Goal: Task Accomplishment & Management: Complete application form

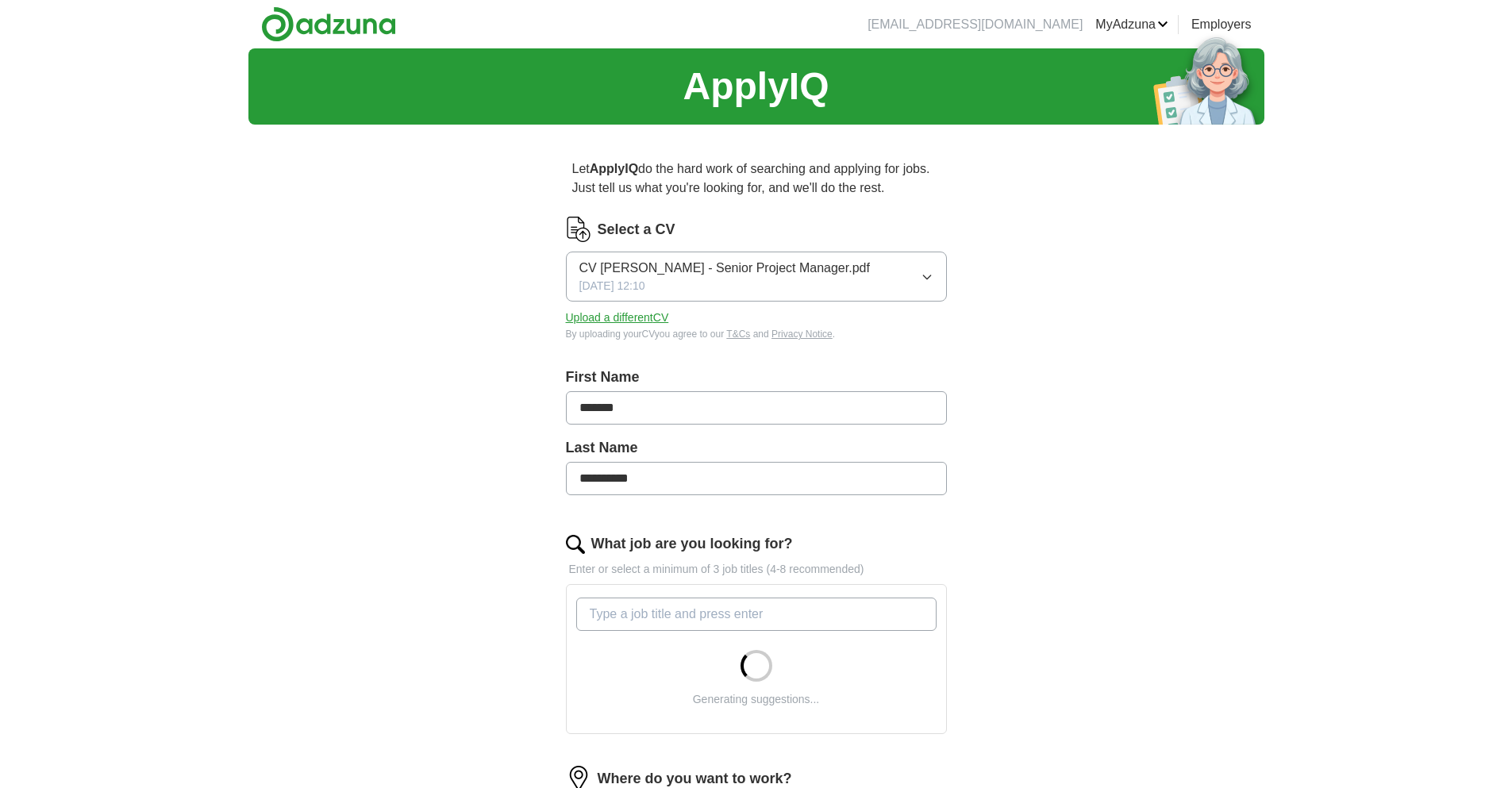
scroll to position [344, 0]
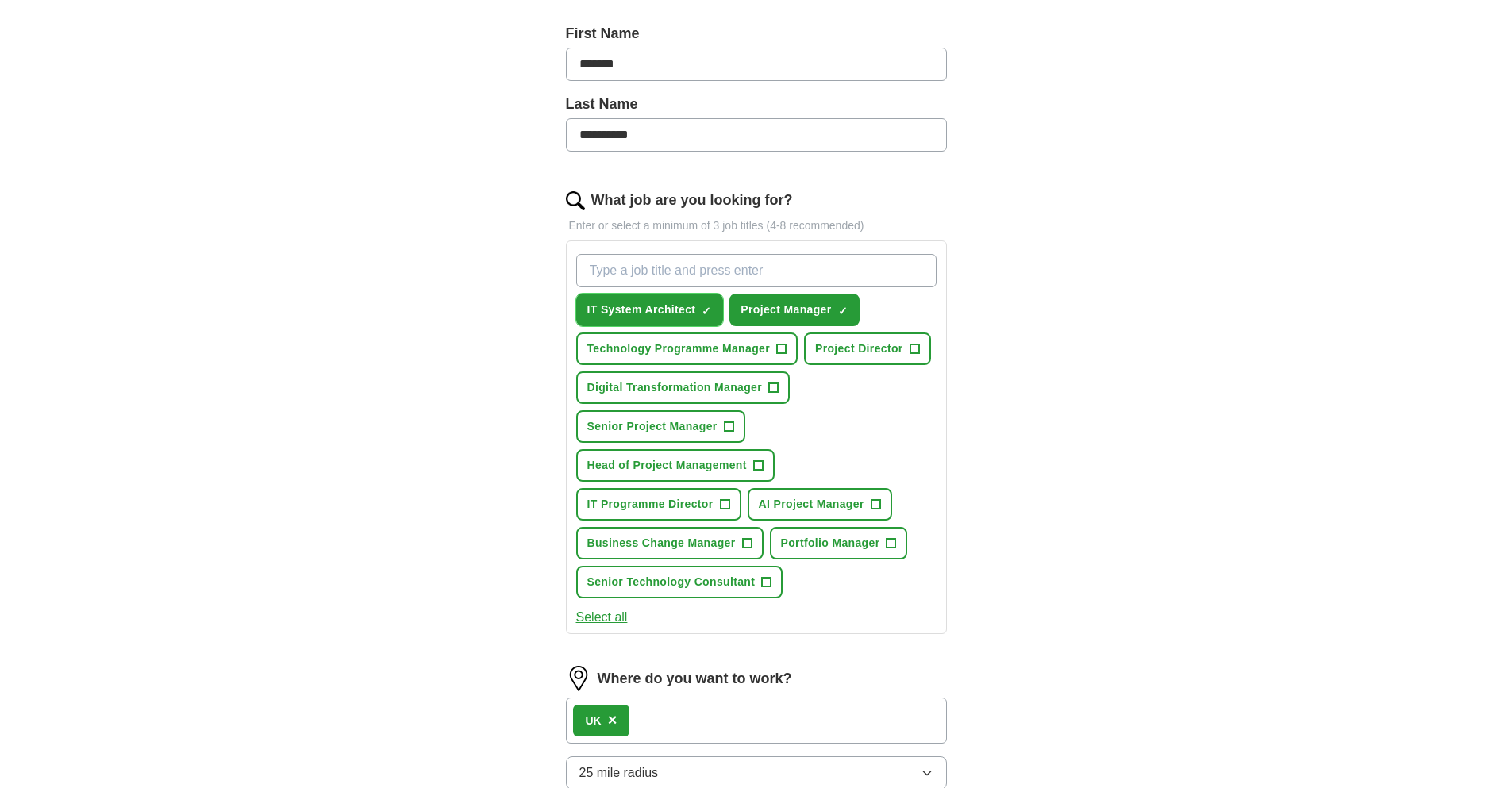
click at [0, 0] on span "×" at bounding box center [0, 0] width 0 height 0
click at [769, 386] on span "+" at bounding box center [774, 388] width 9 height 13
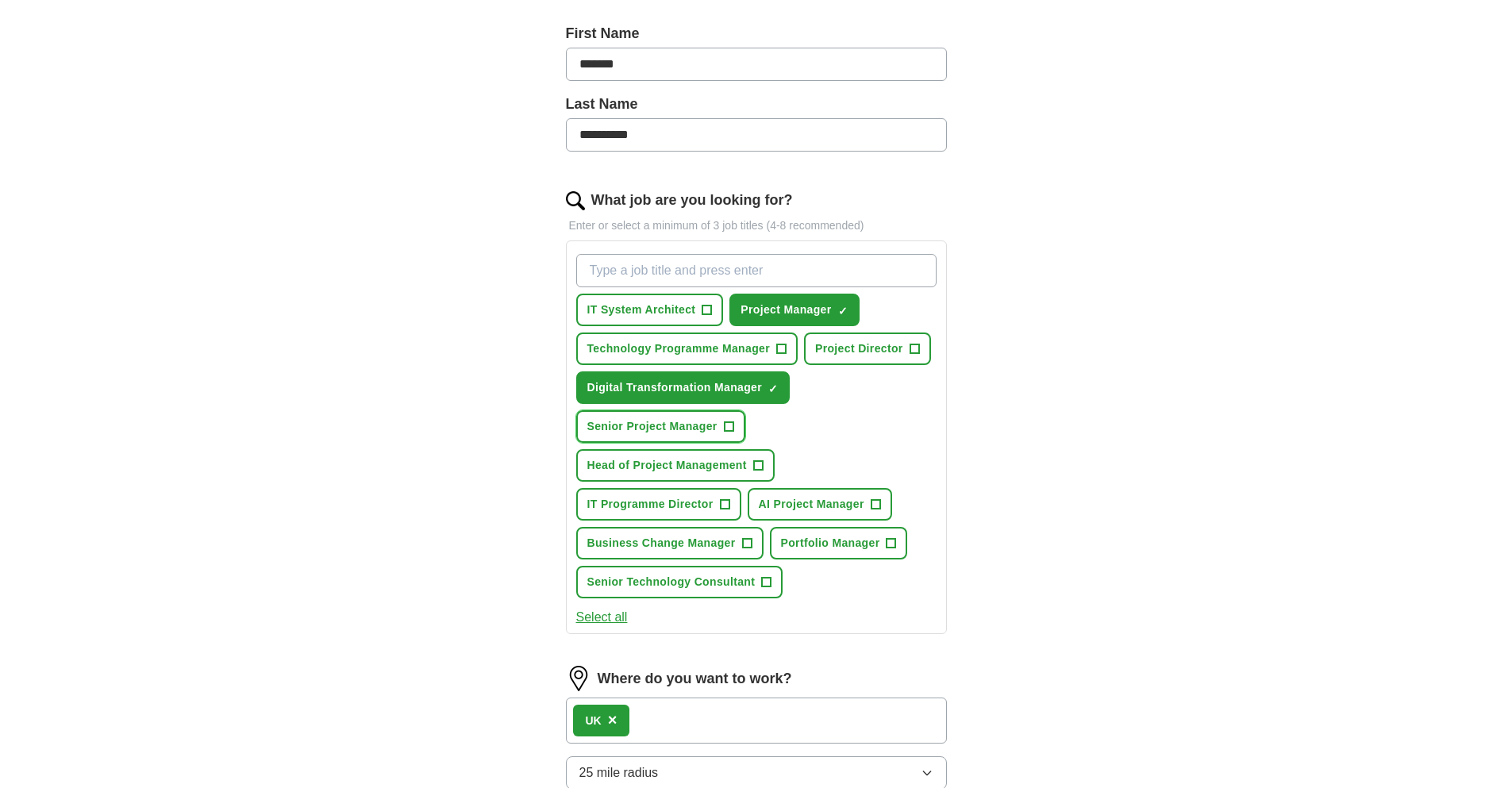
click at [728, 425] on span "+" at bounding box center [729, 427] width 9 height 13
click at [754, 466] on span "+" at bounding box center [758, 465] width 10 height 10
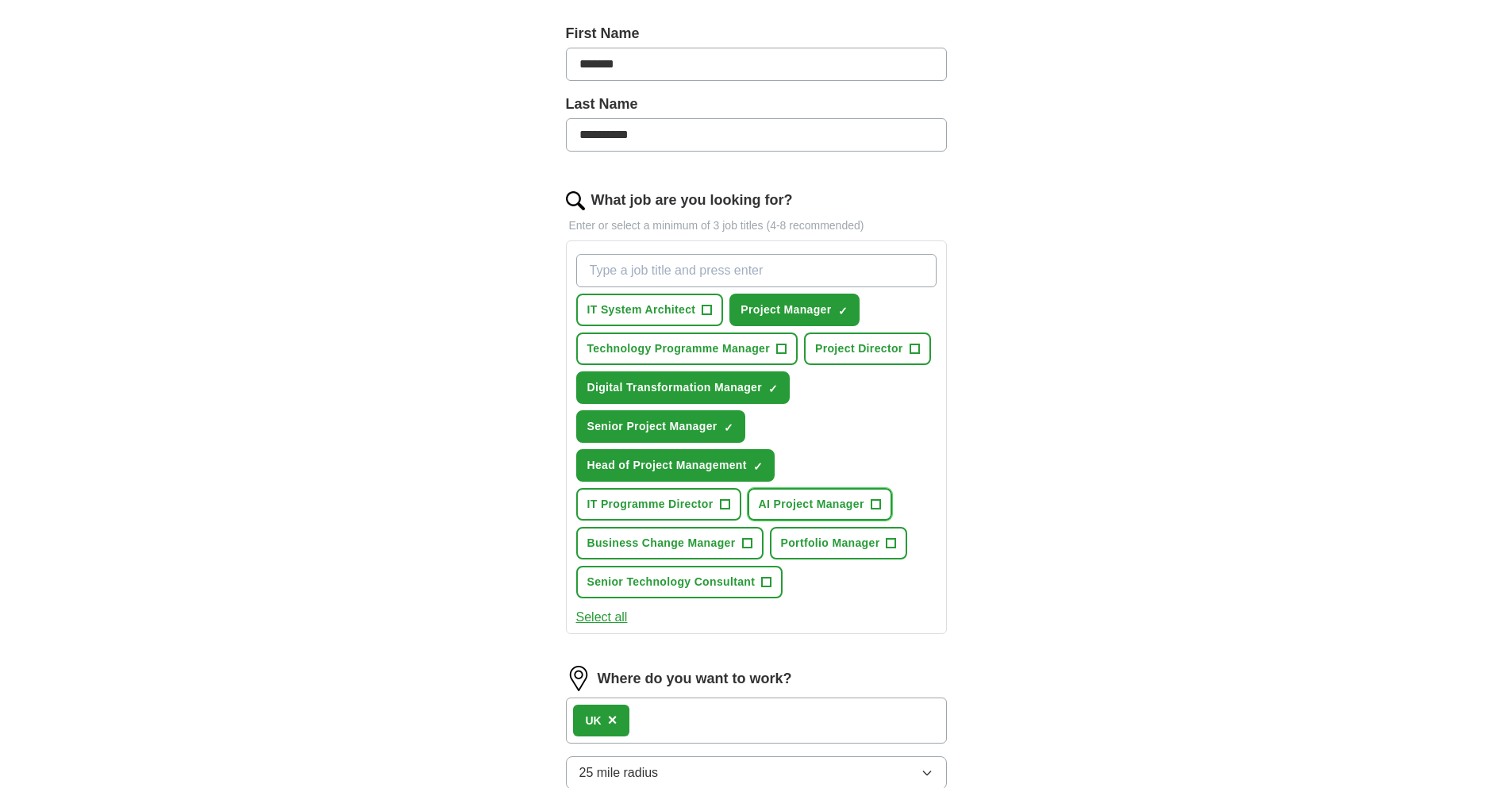
click at [874, 504] on span "+" at bounding box center [875, 505] width 9 height 13
click at [912, 349] on span "+" at bounding box center [914, 349] width 9 height 13
click at [778, 348] on span "+" at bounding box center [781, 349] width 9 height 13
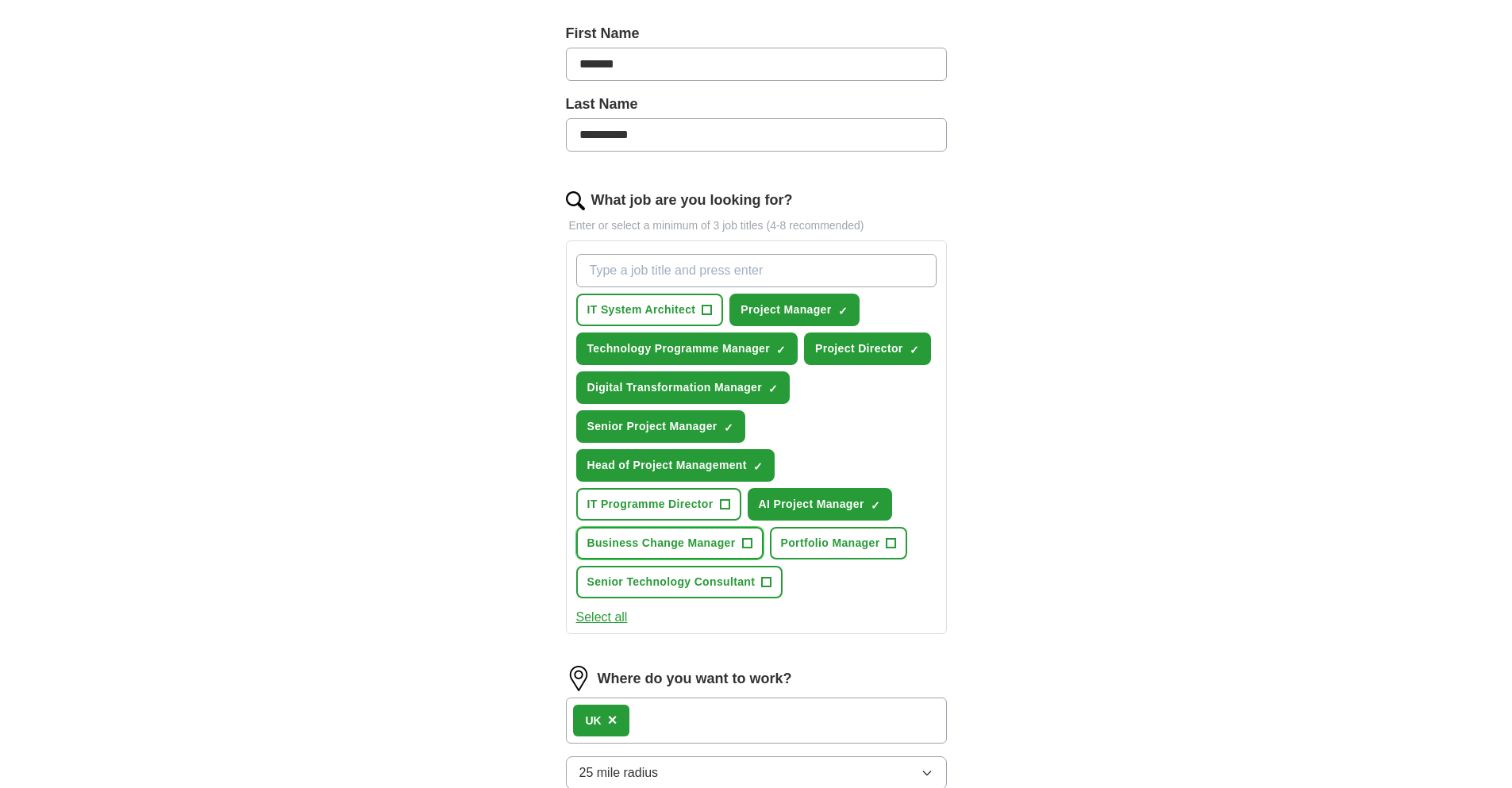
click at [750, 538] on span "+" at bounding box center [747, 544] width 9 height 13
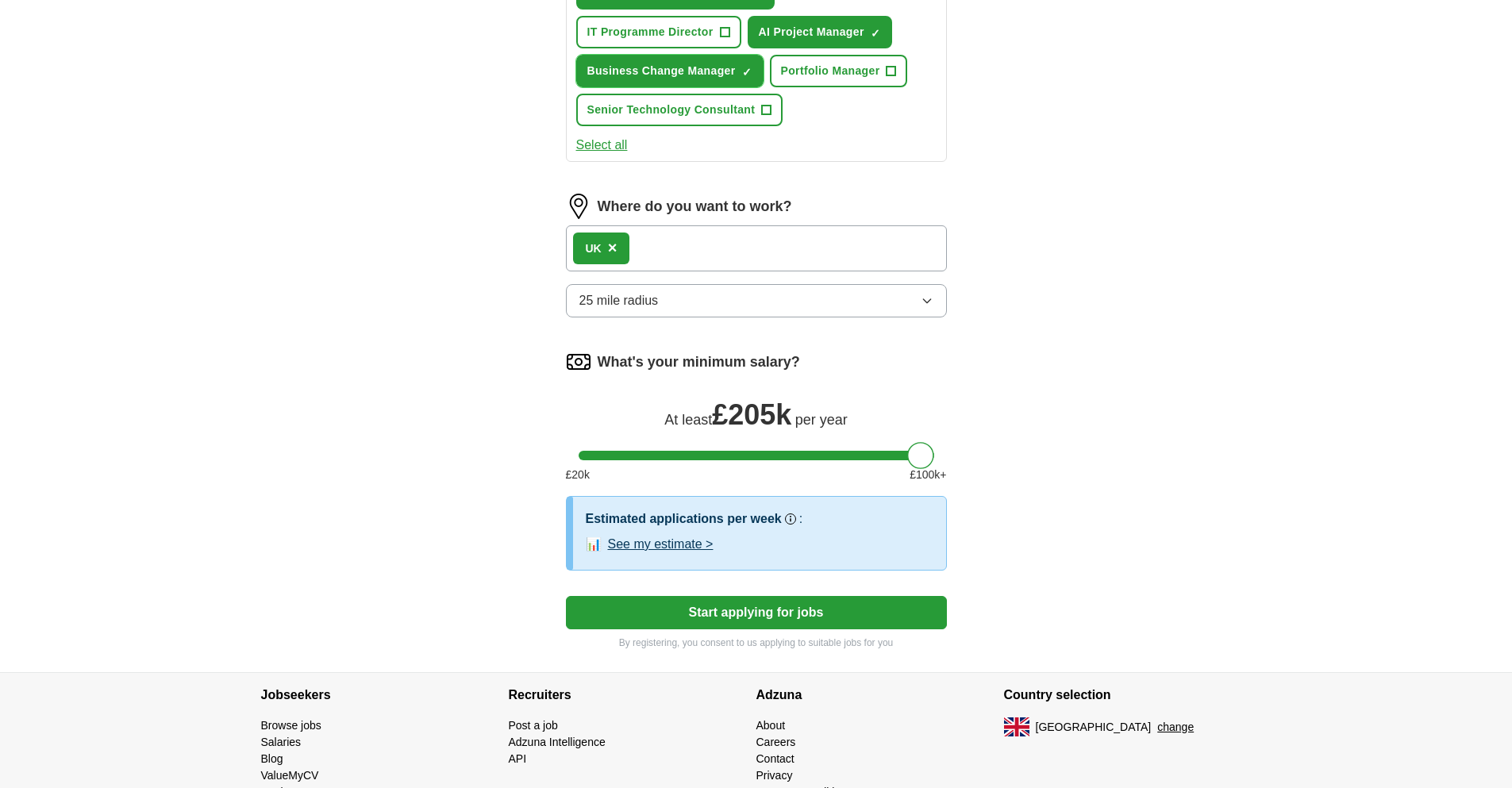
scroll to position [877, 0]
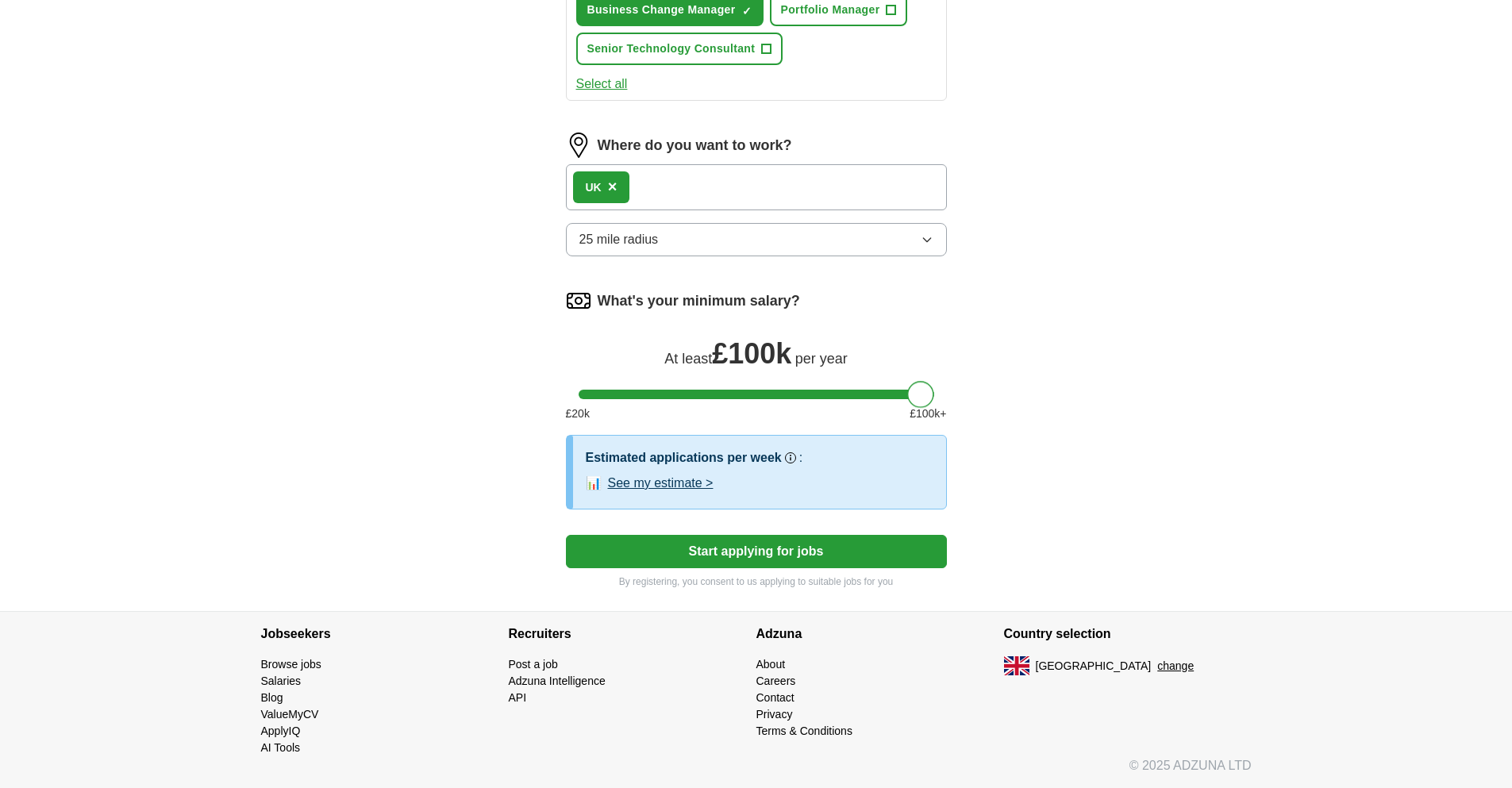
drag, startPoint x: 925, startPoint y: 394, endPoint x: 969, endPoint y: 400, distance: 44.4
click at [672, 482] on button "See my estimate >" at bounding box center [661, 483] width 106 height 19
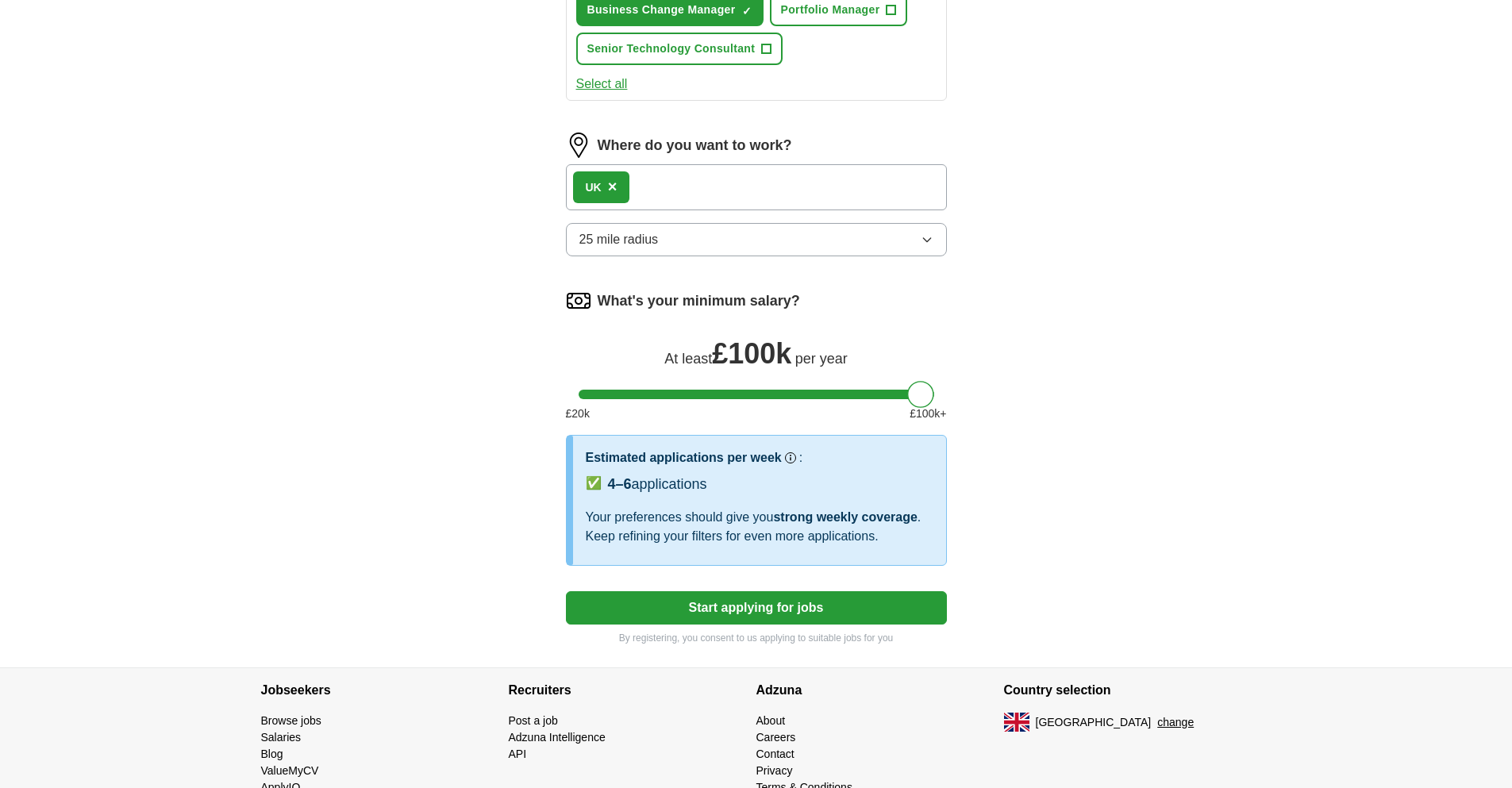
click at [933, 245] on icon "button" at bounding box center [927, 240] width 13 height 13
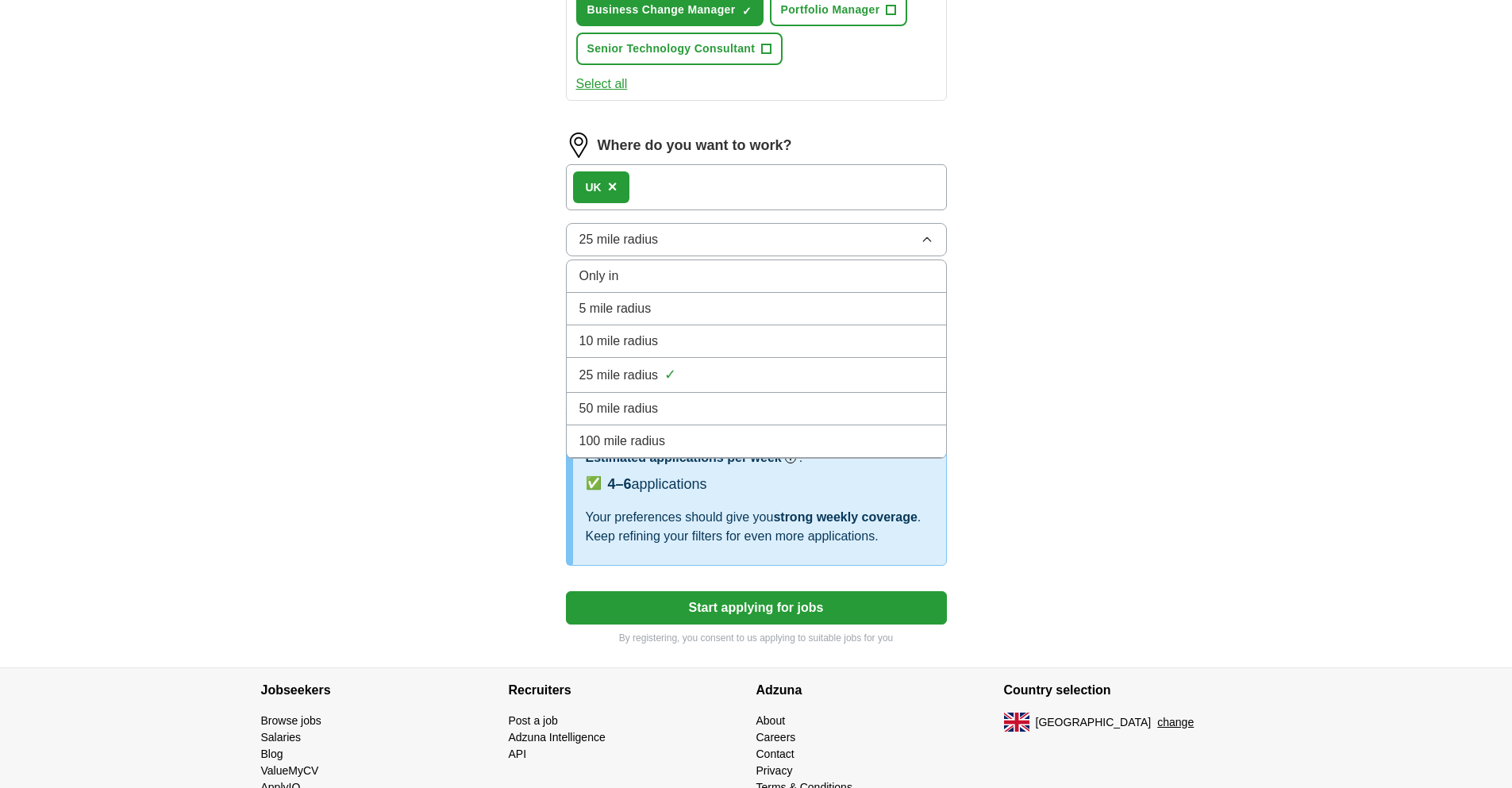
click at [712, 339] on div "10 mile radius" at bounding box center [756, 341] width 354 height 19
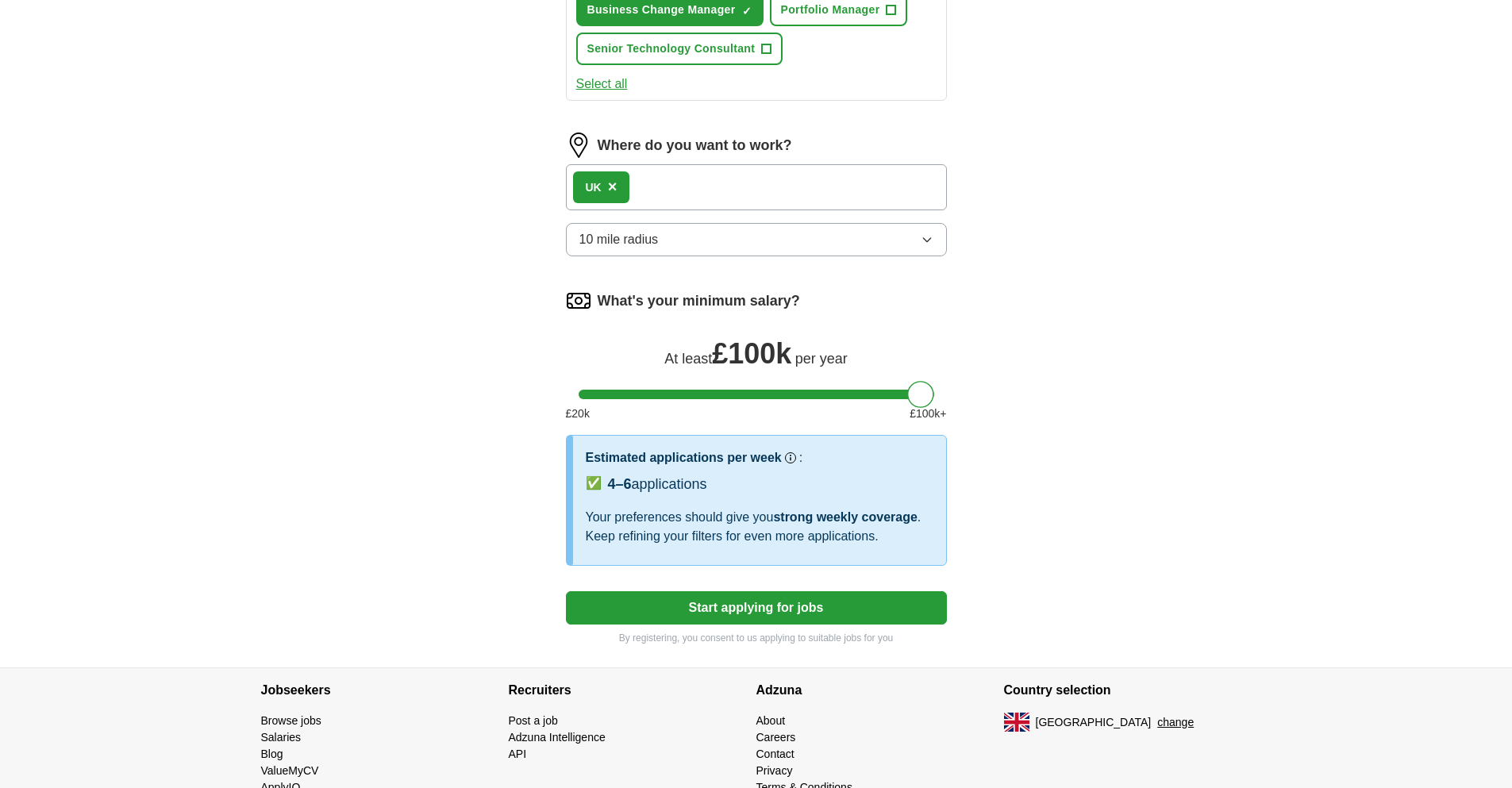
click at [924, 247] on button "10 mile radius" at bounding box center [756, 240] width 381 height 33
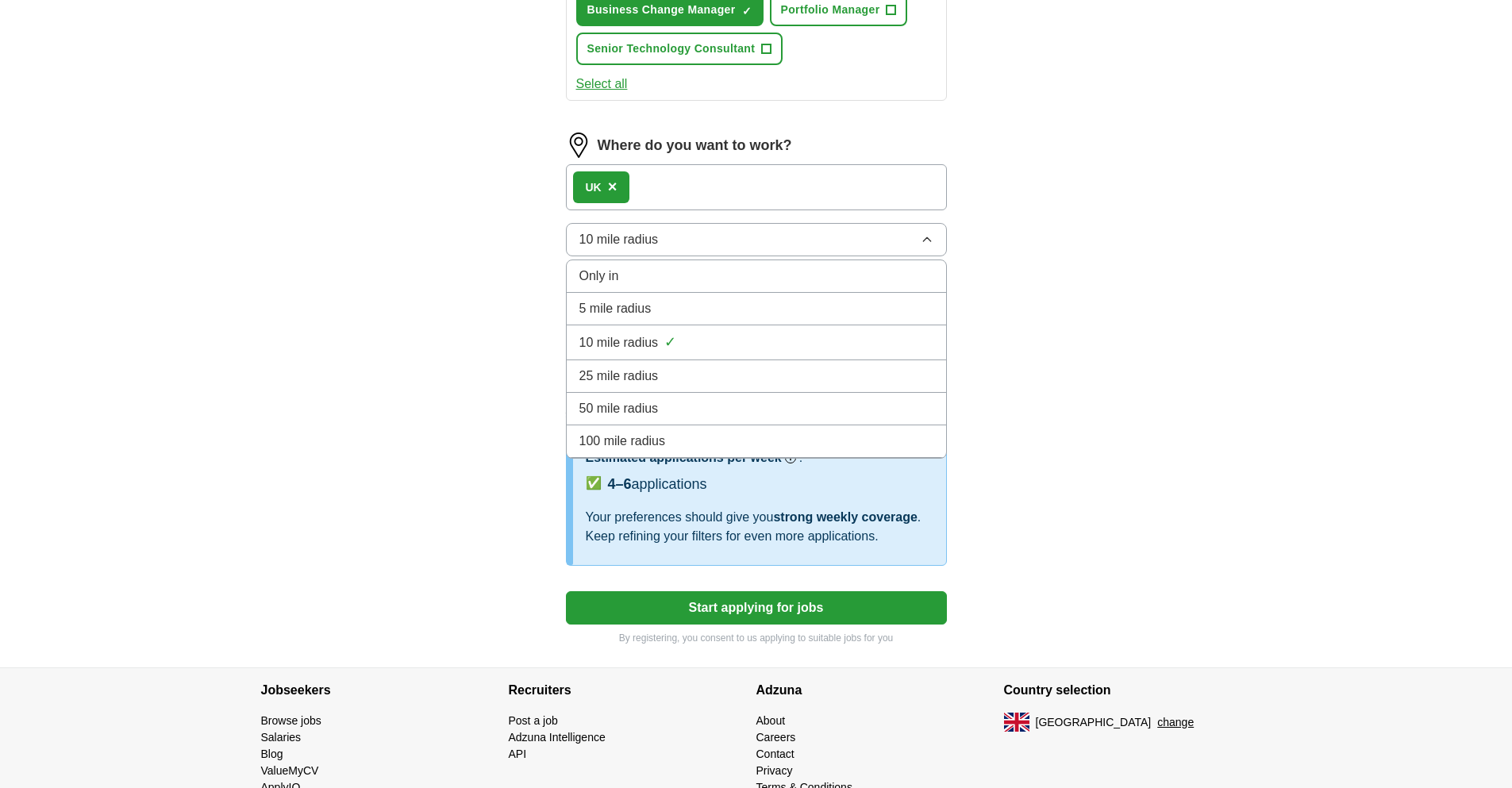
click at [692, 373] on div "25 mile radius" at bounding box center [756, 376] width 354 height 19
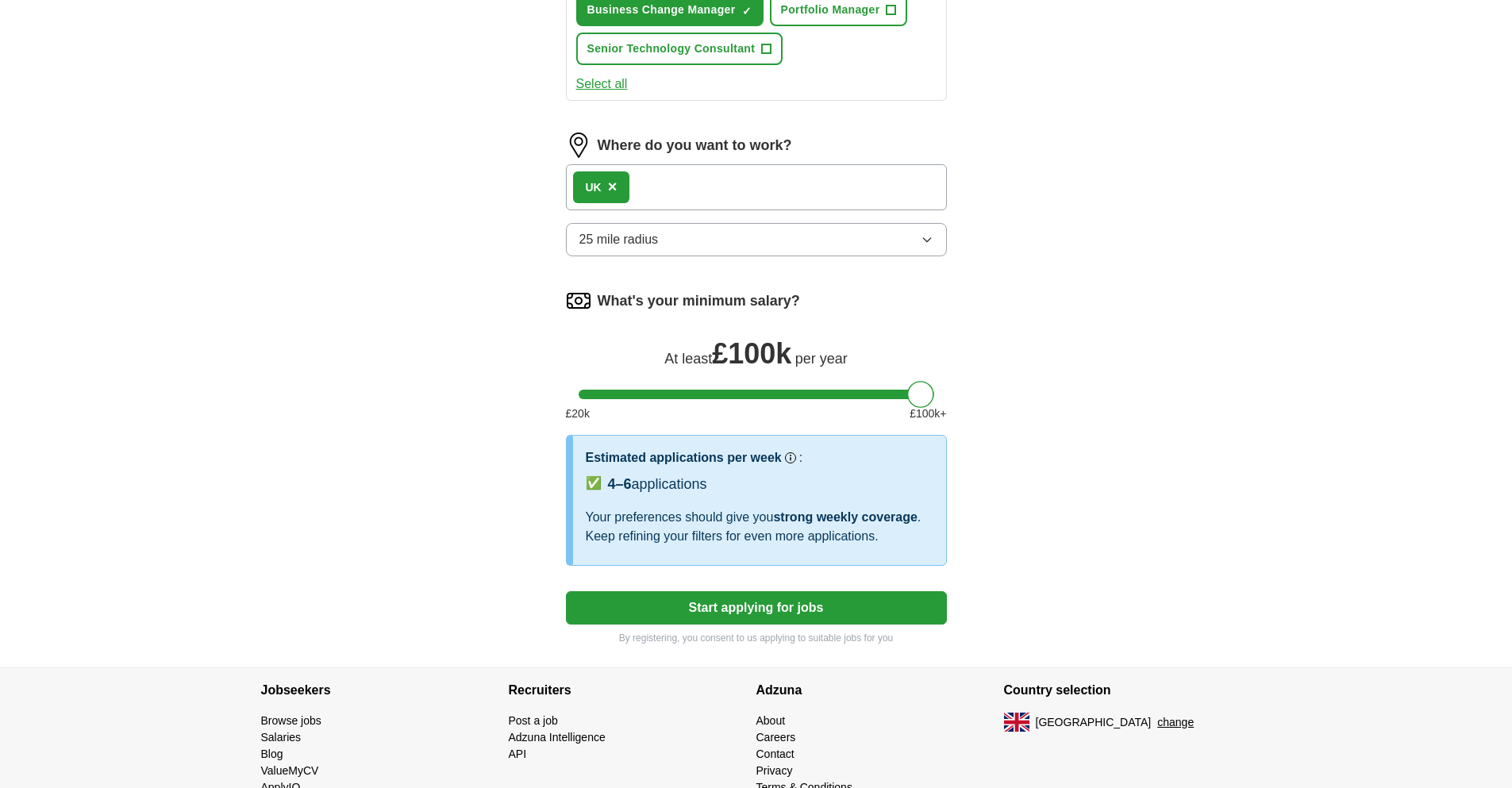
click at [857, 606] on button "Start applying for jobs" at bounding box center [756, 608] width 381 height 33
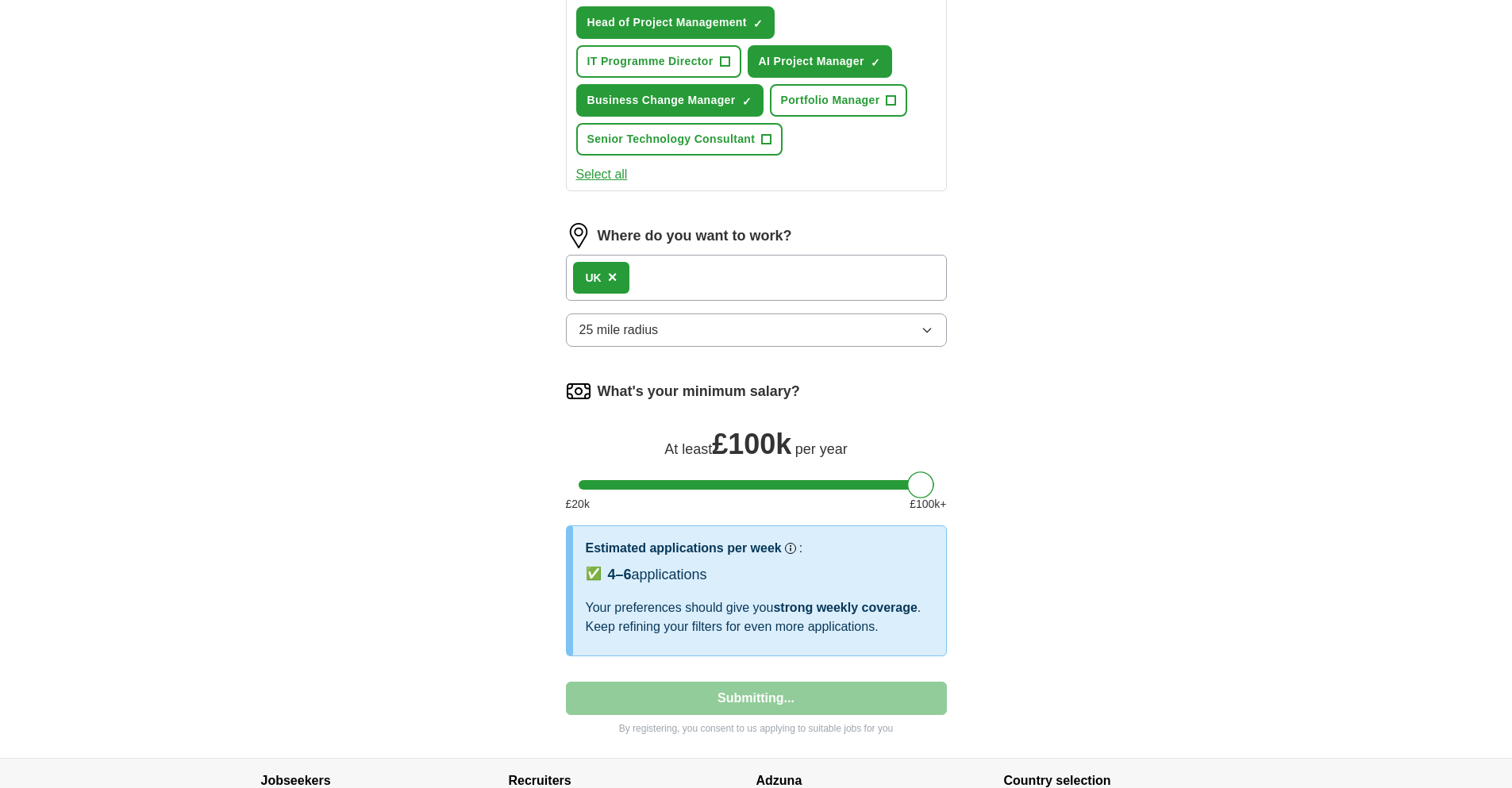
select select "**"
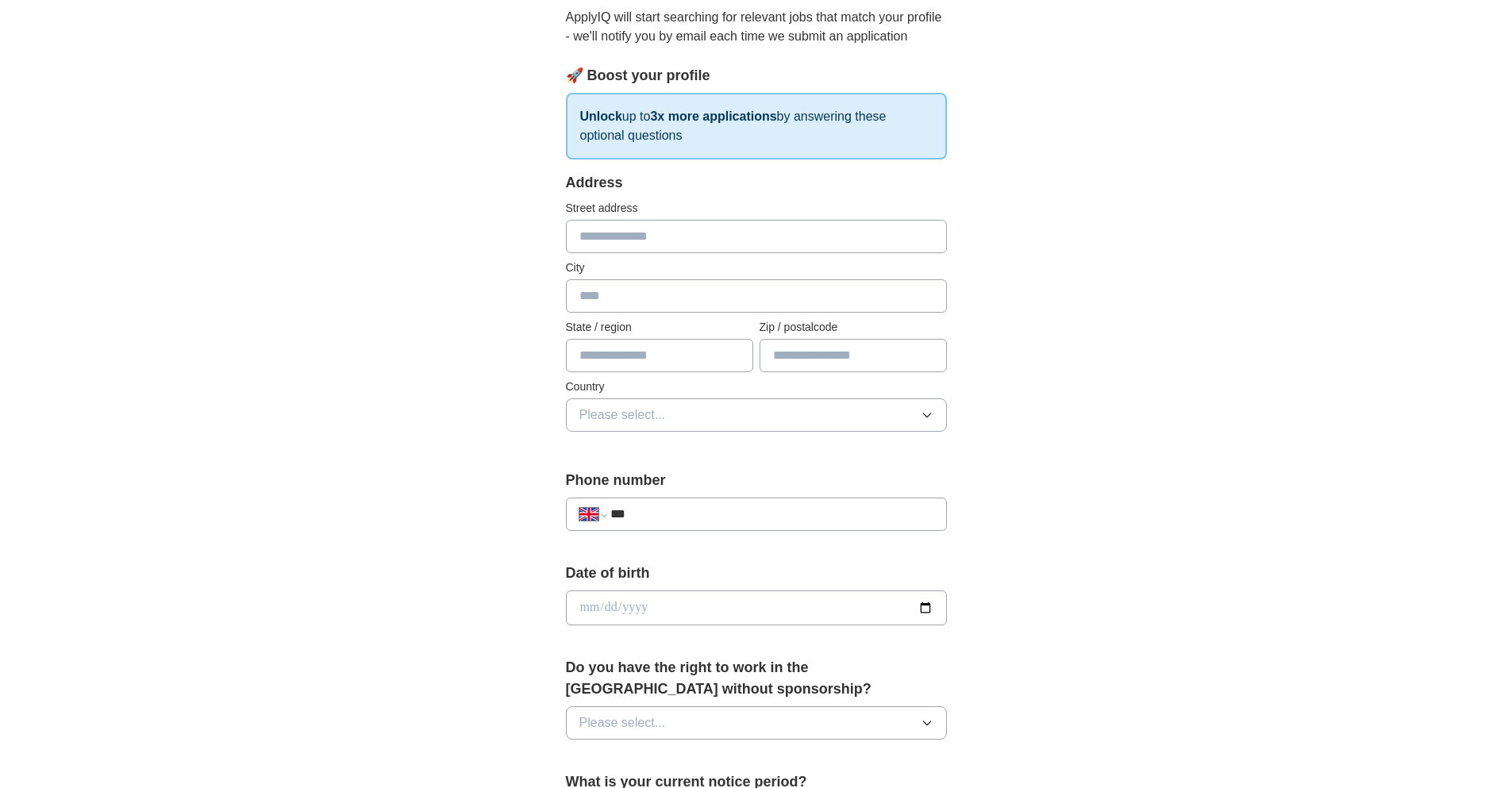
scroll to position [0, 0]
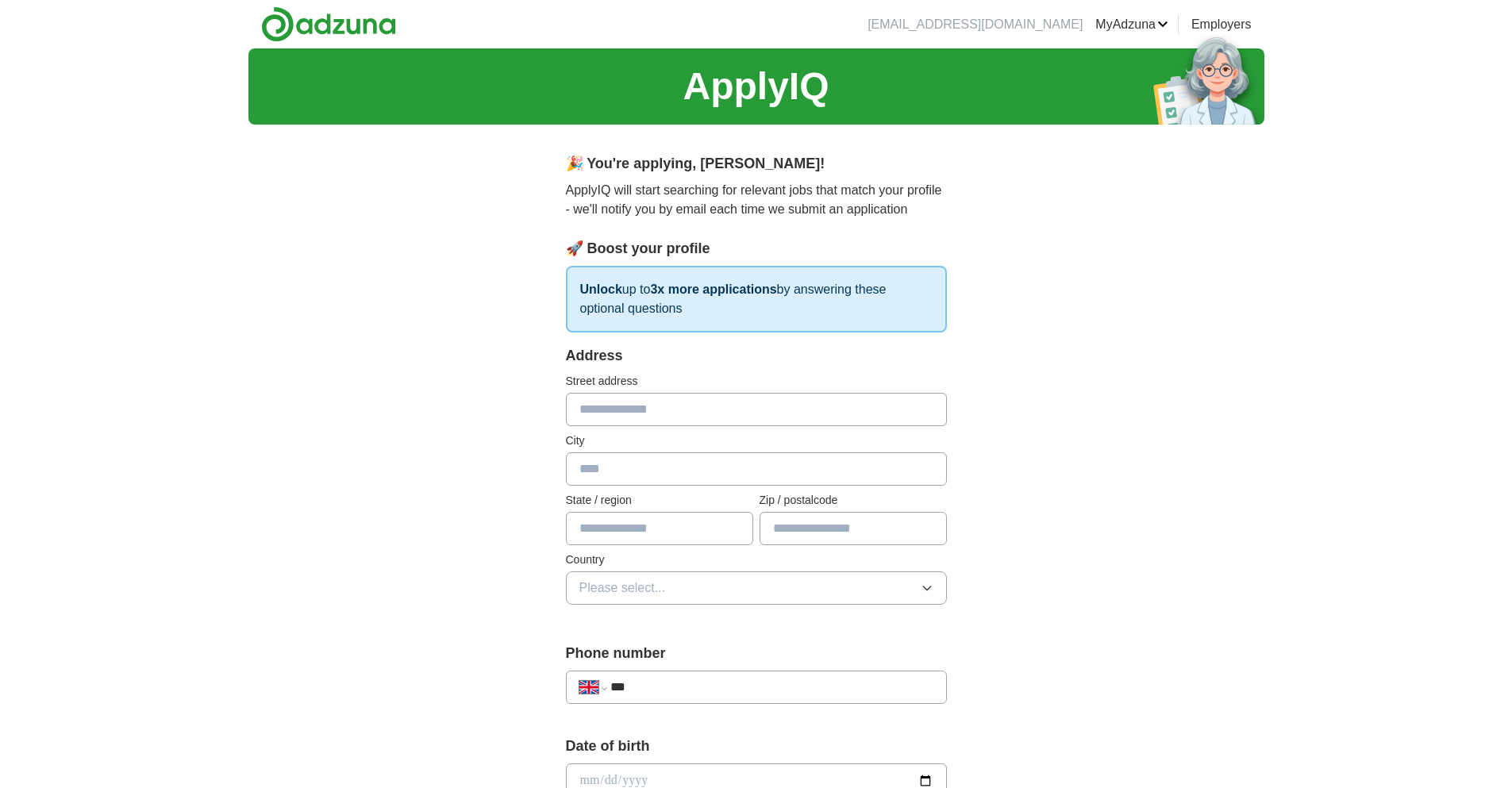
click at [631, 405] on input "text" at bounding box center [756, 410] width 381 height 33
type input "**********"
type input "******"
type input "*******"
click at [1205, 440] on div "**********" at bounding box center [756, 760] width 1016 height 1424
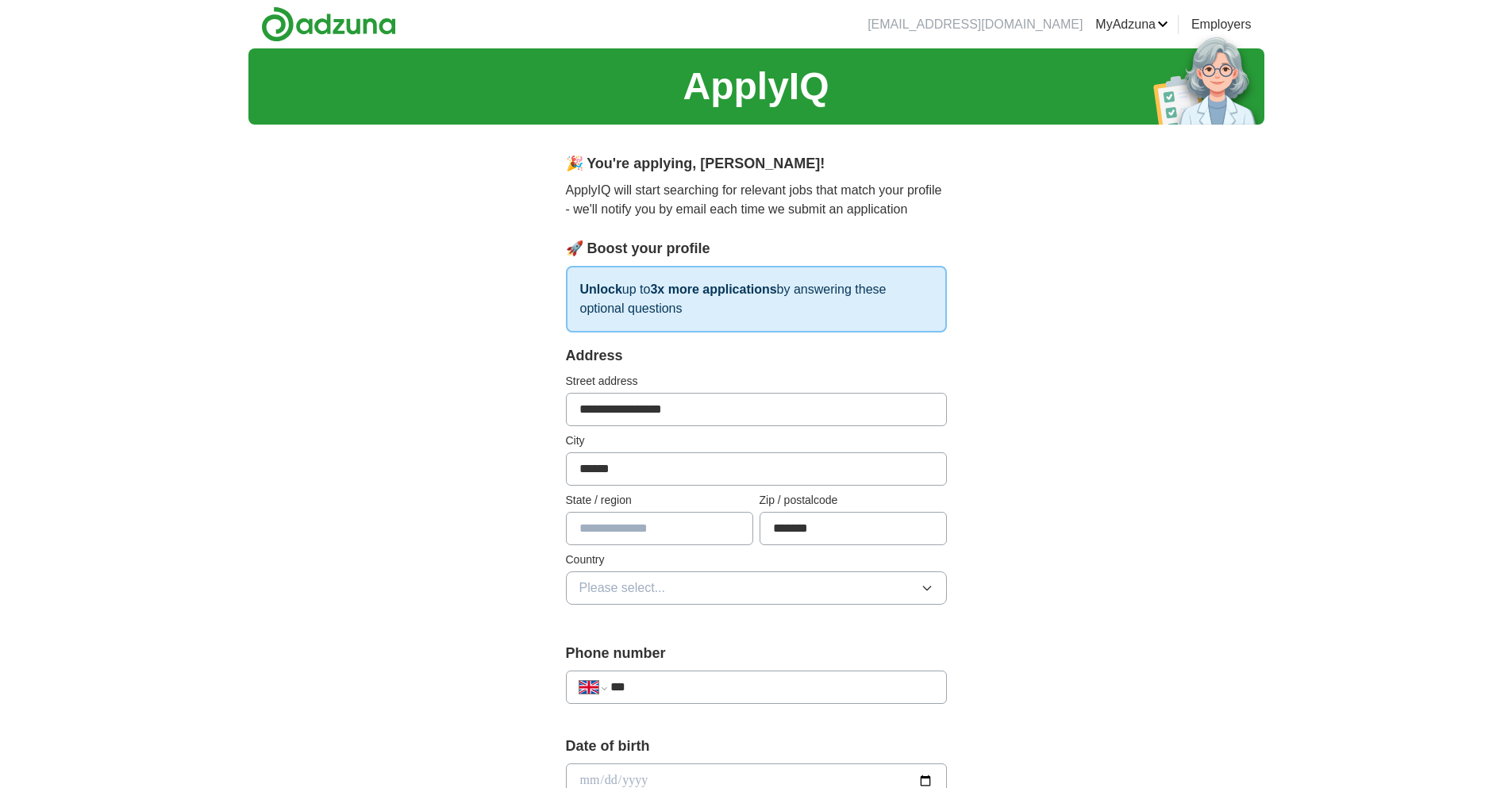
click at [932, 581] on button "Please select..." at bounding box center [756, 588] width 381 height 33
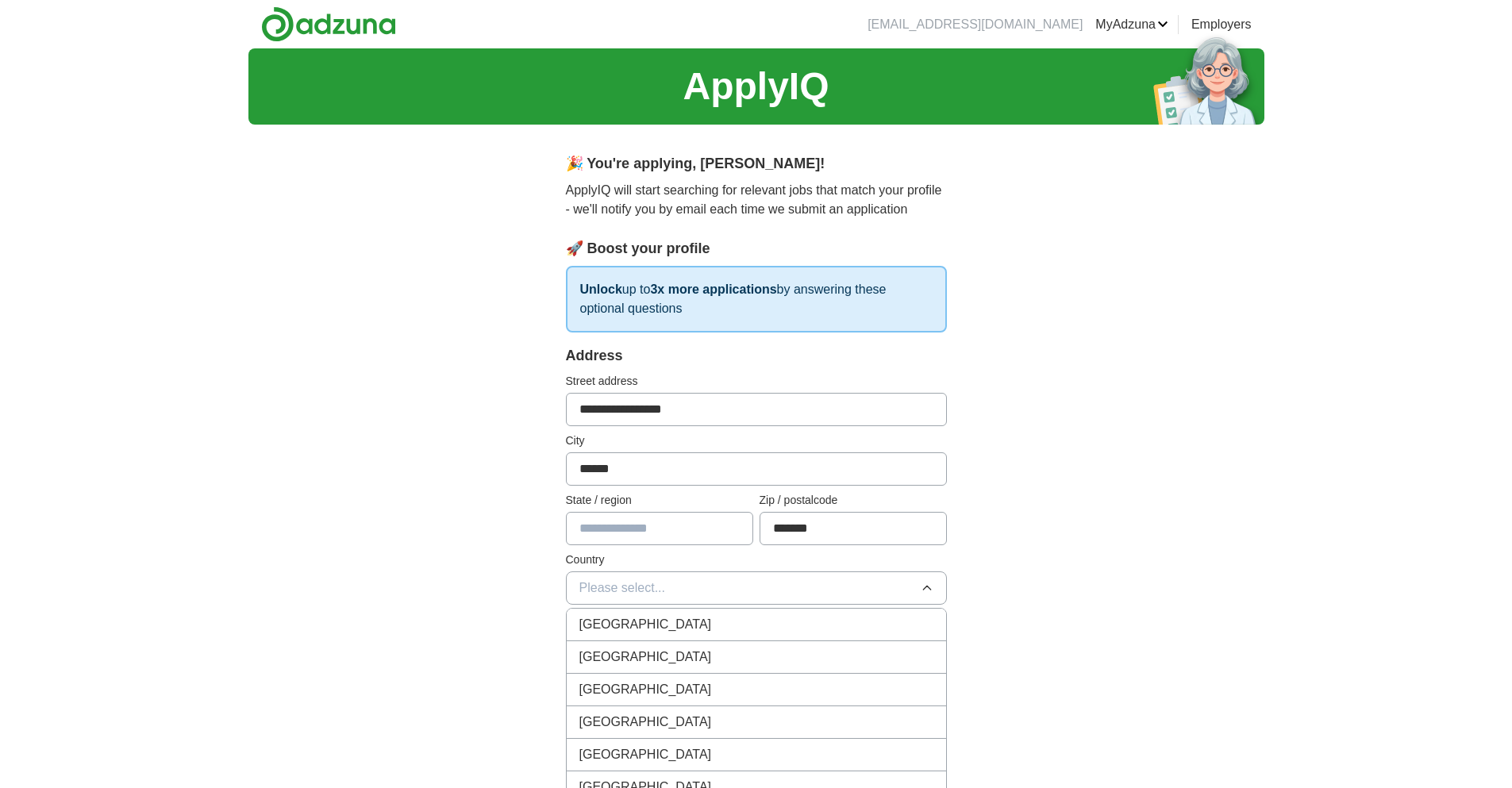
click at [719, 619] on div "[GEOGRAPHIC_DATA]" at bounding box center [756, 624] width 354 height 19
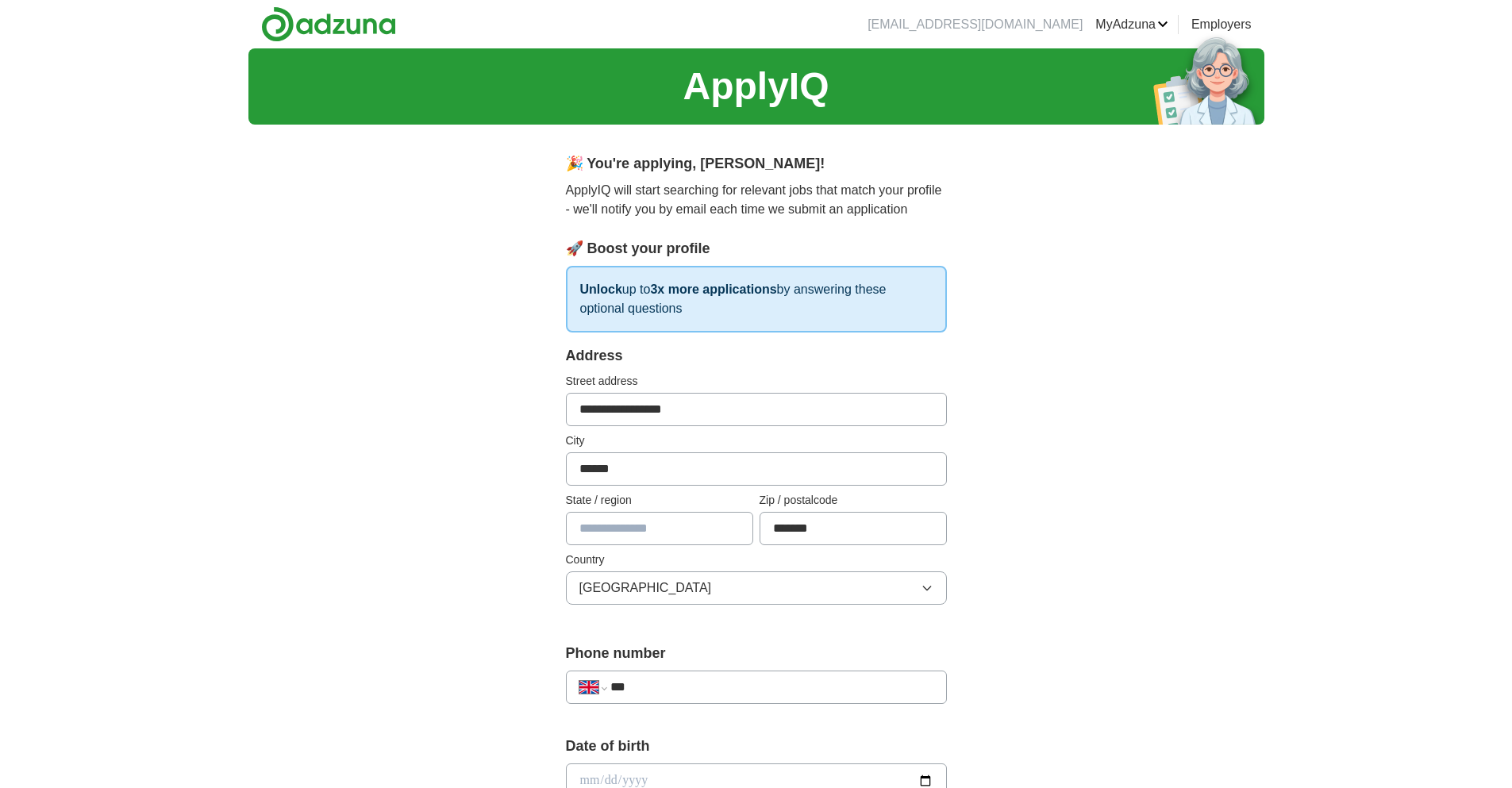
click at [1077, 512] on div "**********" at bounding box center [756, 760] width 1016 height 1424
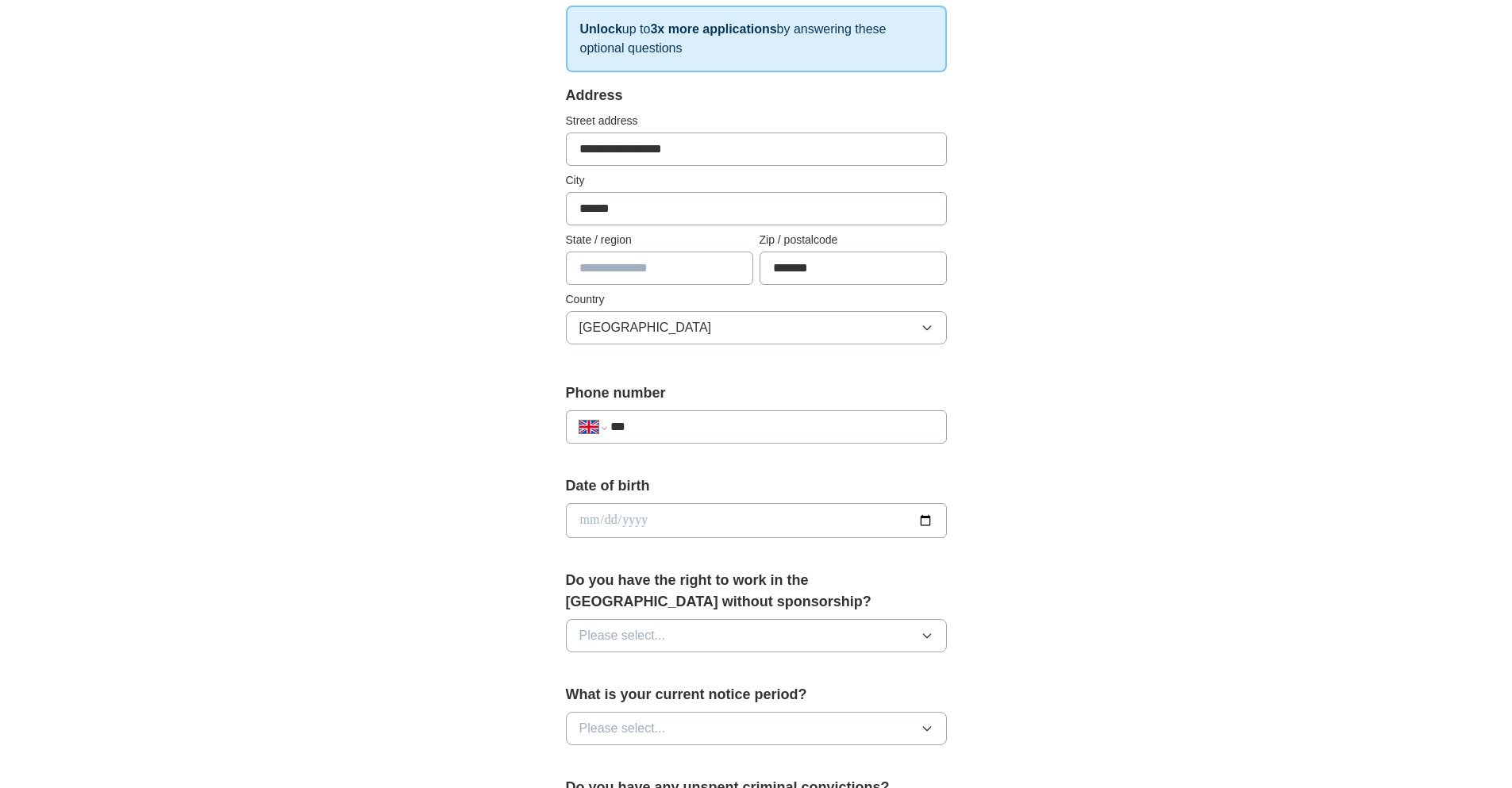
scroll to position [344, 0]
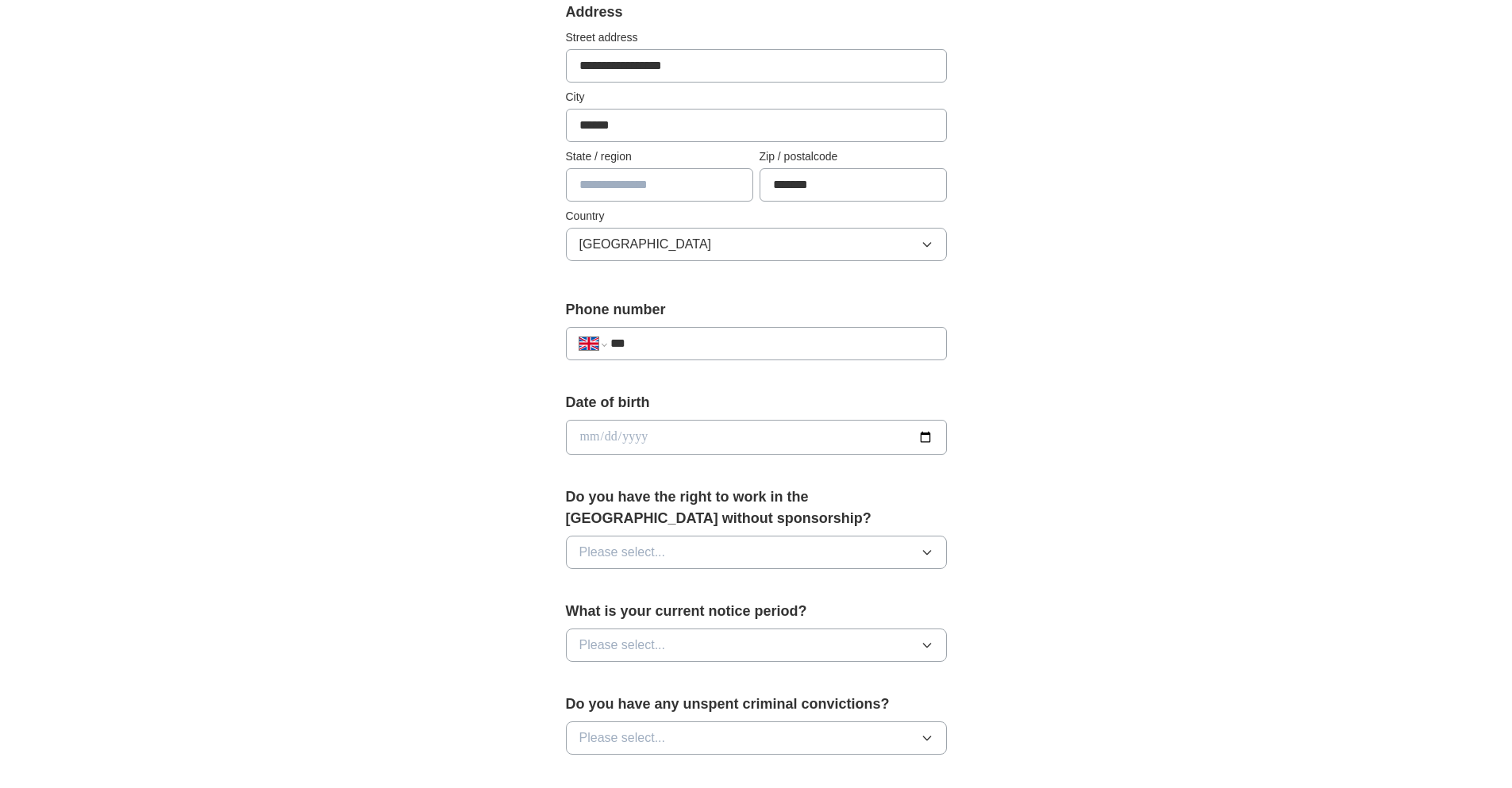
click at [777, 351] on input "***" at bounding box center [771, 344] width 322 height 19
type input "**********"
click at [1196, 375] on div "**********" at bounding box center [756, 416] width 1016 height 1424
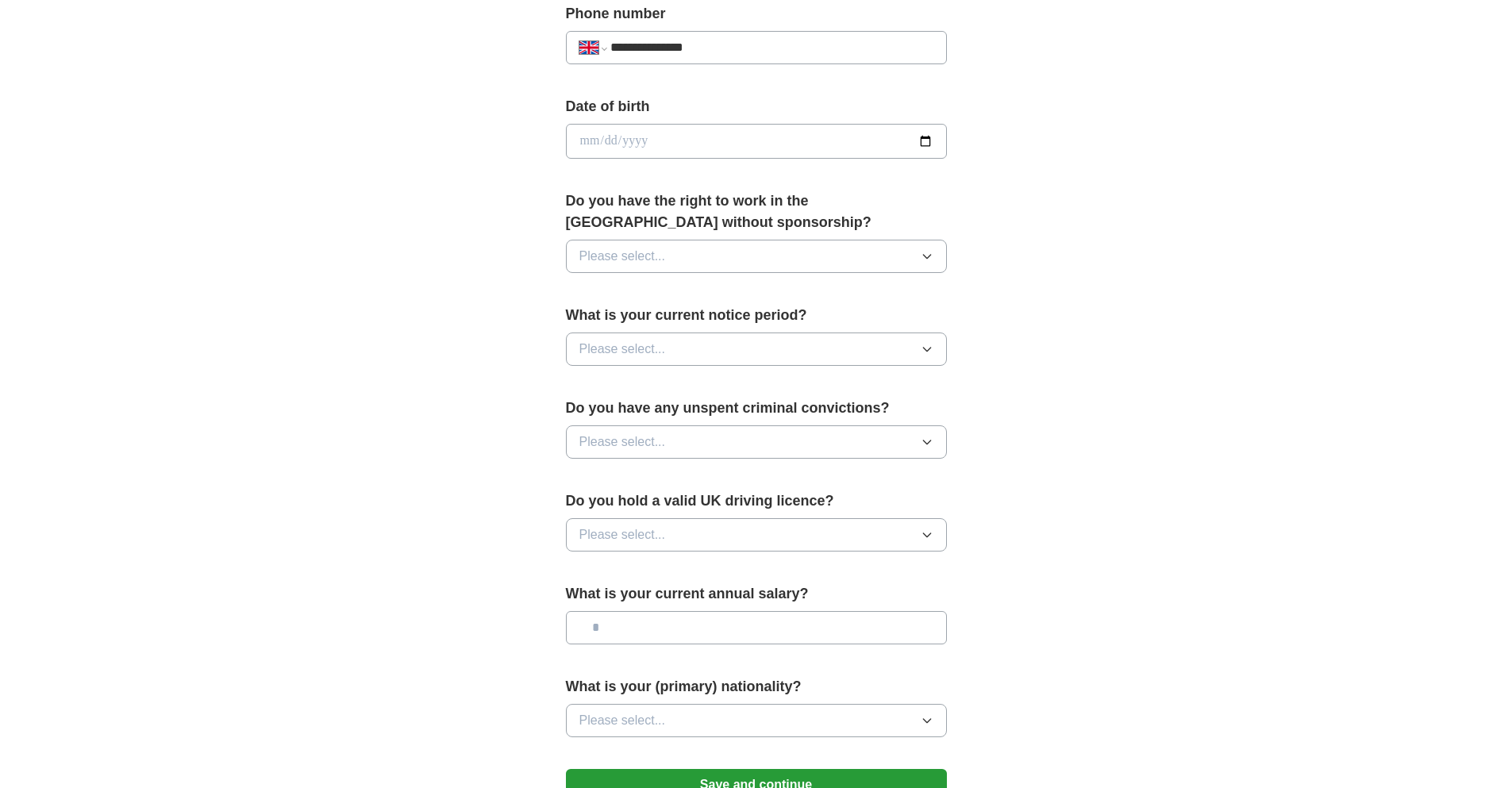
scroll to position [689, 0]
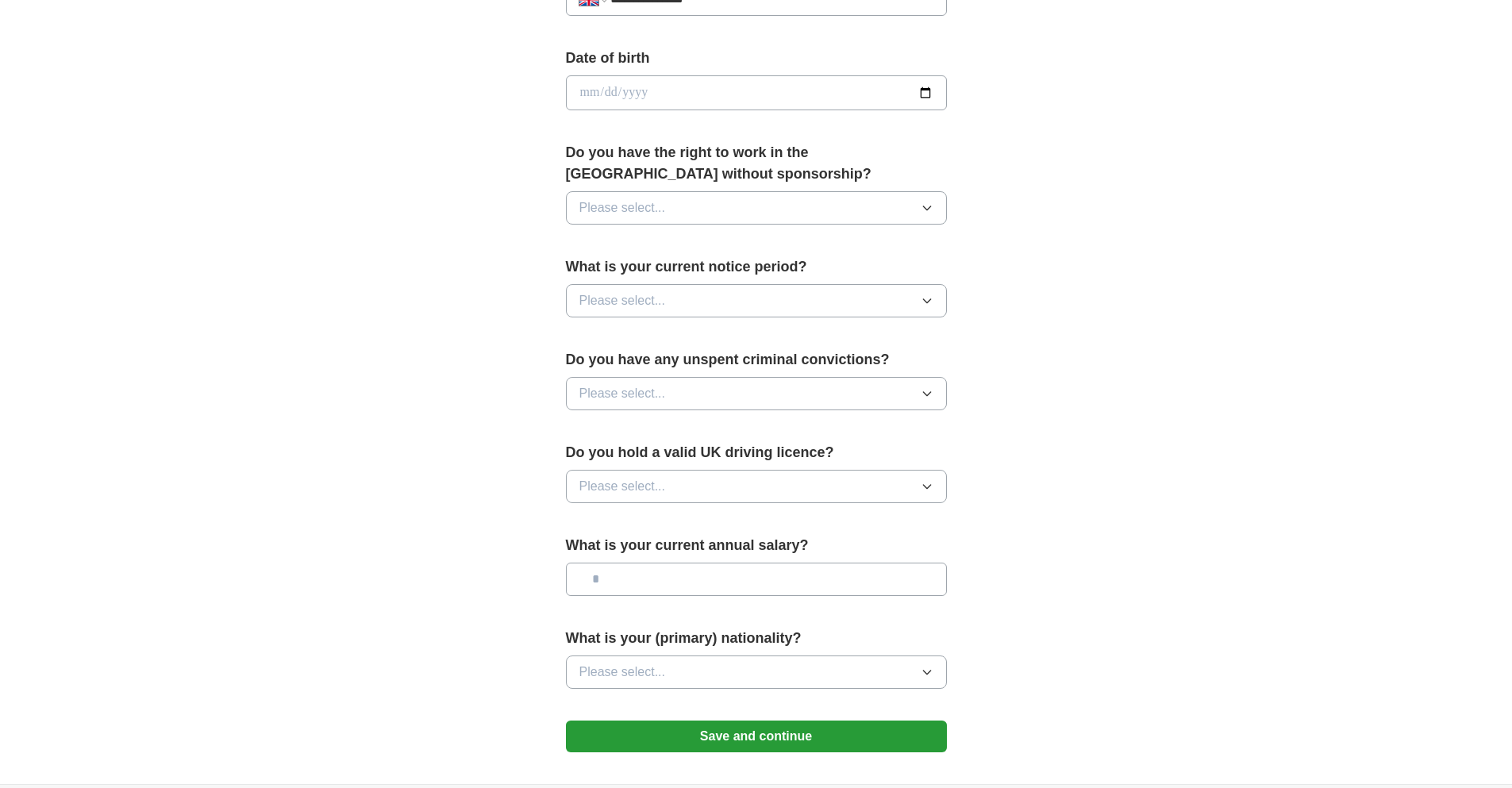
click at [935, 102] on input "date" at bounding box center [756, 93] width 381 height 35
click at [819, 105] on input "date" at bounding box center [756, 93] width 381 height 35
click at [856, 200] on button "Please select..." at bounding box center [756, 208] width 381 height 33
click at [648, 243] on div "Yes" at bounding box center [756, 244] width 354 height 19
drag, startPoint x: 825, startPoint y: 290, endPoint x: 817, endPoint y: 291, distance: 8.1
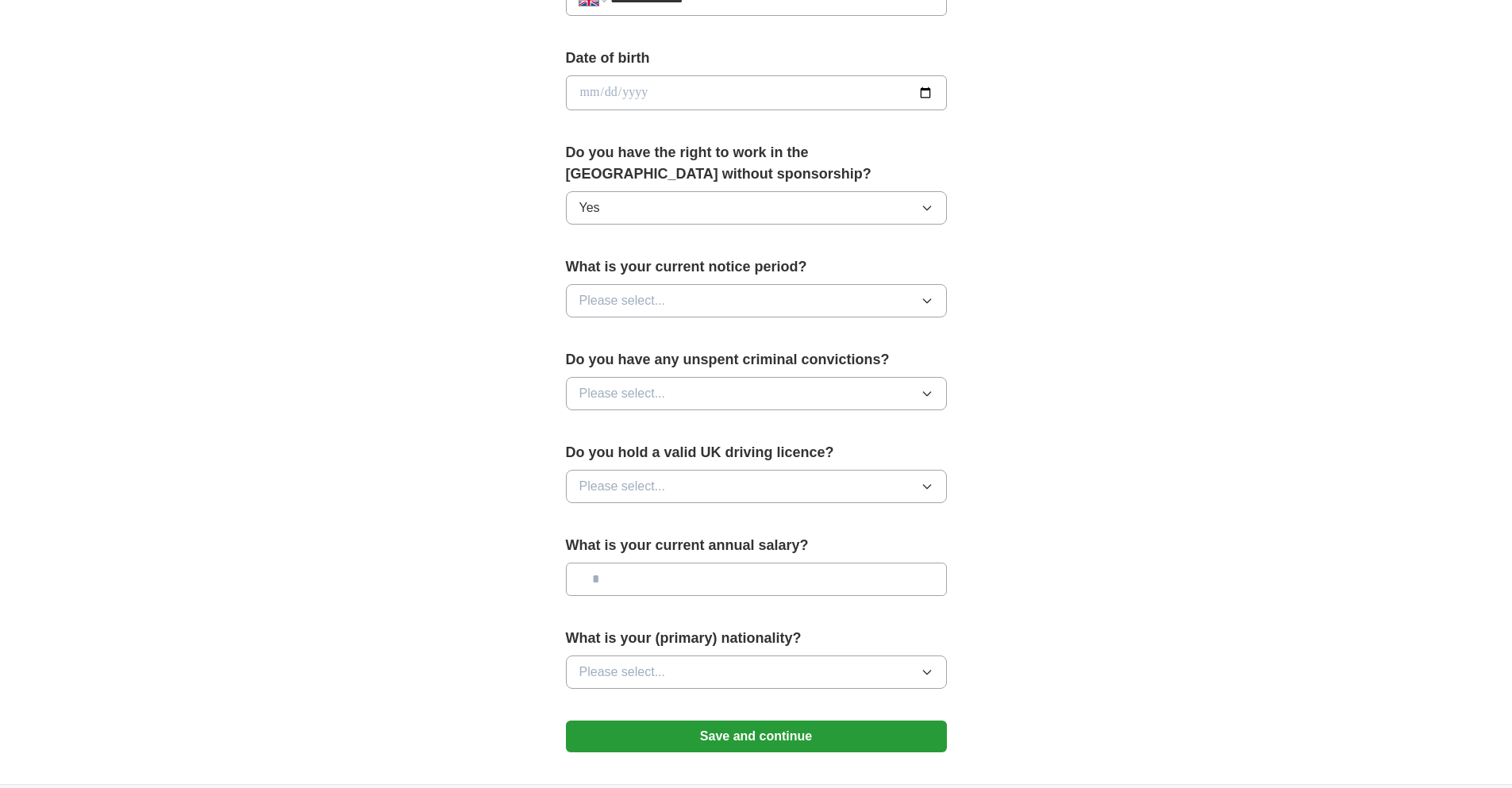
click at [824, 290] on button "Please select..." at bounding box center [756, 301] width 381 height 33
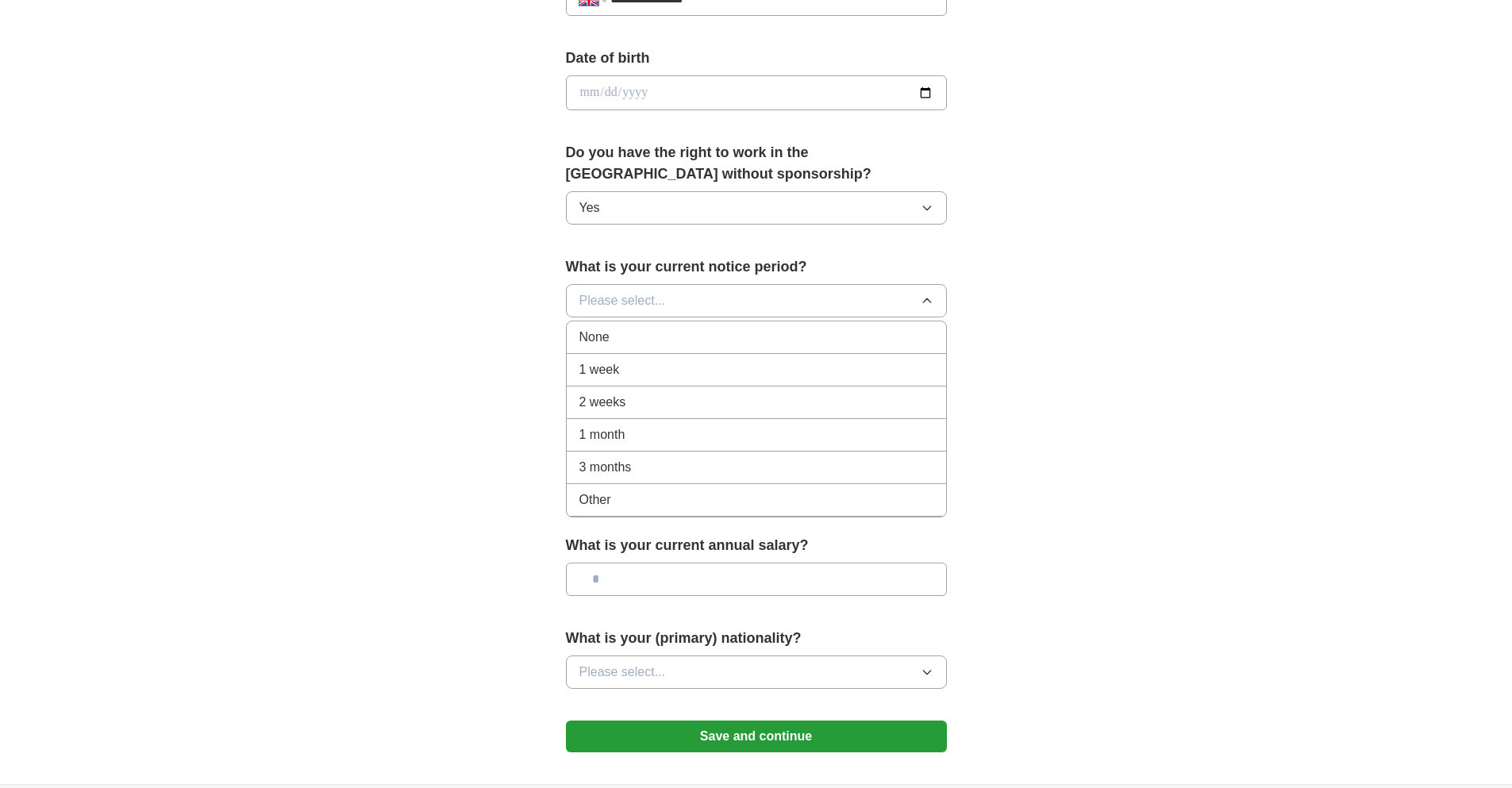
click at [638, 335] on div "None" at bounding box center [756, 337] width 354 height 19
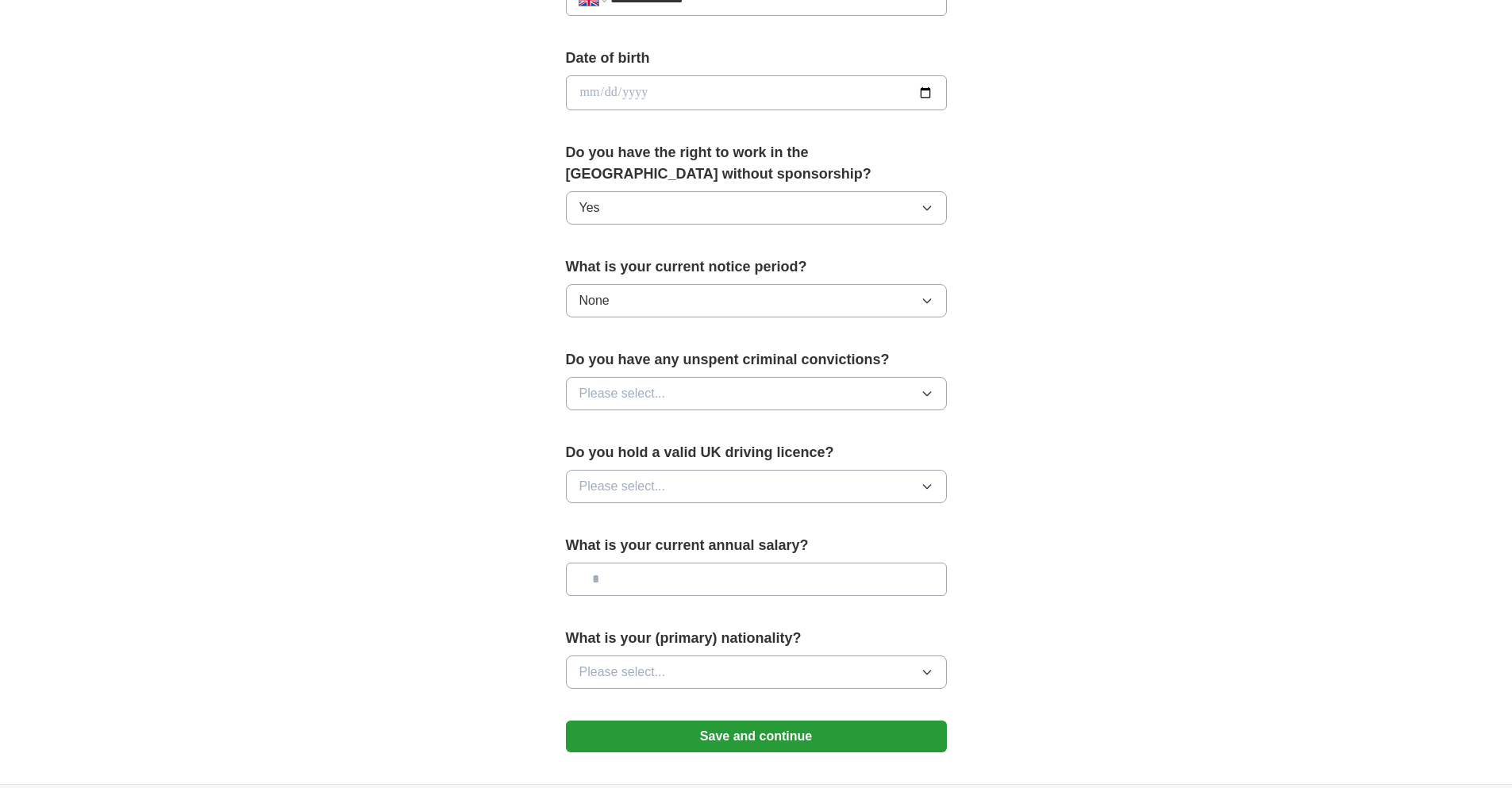
click at [843, 390] on button "Please select..." at bounding box center [756, 394] width 381 height 33
click at [601, 455] on div "No" at bounding box center [756, 463] width 354 height 19
drag, startPoint x: 792, startPoint y: 487, endPoint x: 703, endPoint y: 501, distance: 90.1
click at [786, 489] on button "Please select..." at bounding box center [756, 487] width 381 height 33
click at [613, 514] on div "Yes" at bounding box center [756, 523] width 354 height 19
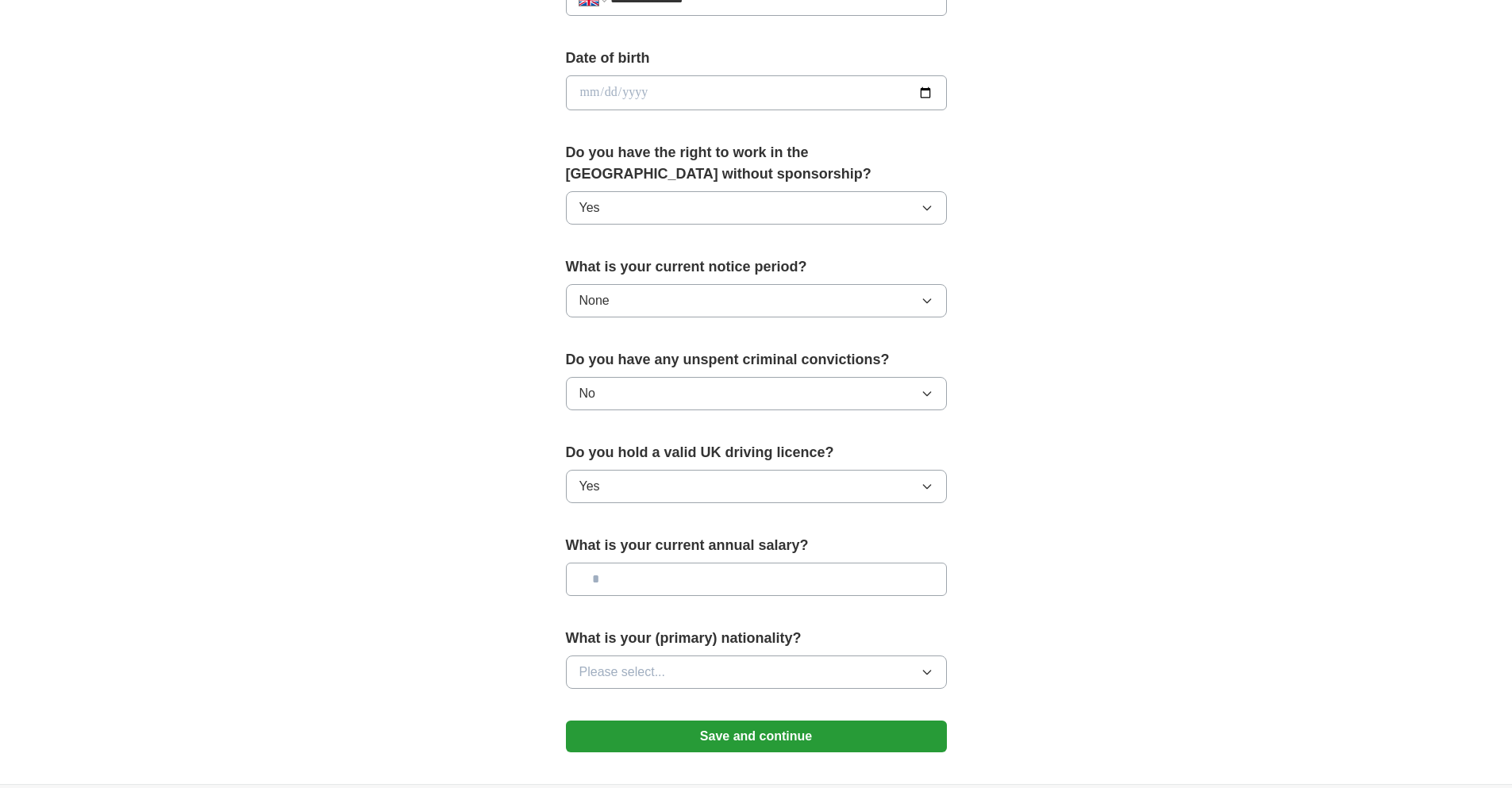
click at [854, 573] on input "text" at bounding box center [756, 580] width 381 height 33
click at [900, 672] on button "Please select..." at bounding box center [756, 672] width 381 height 33
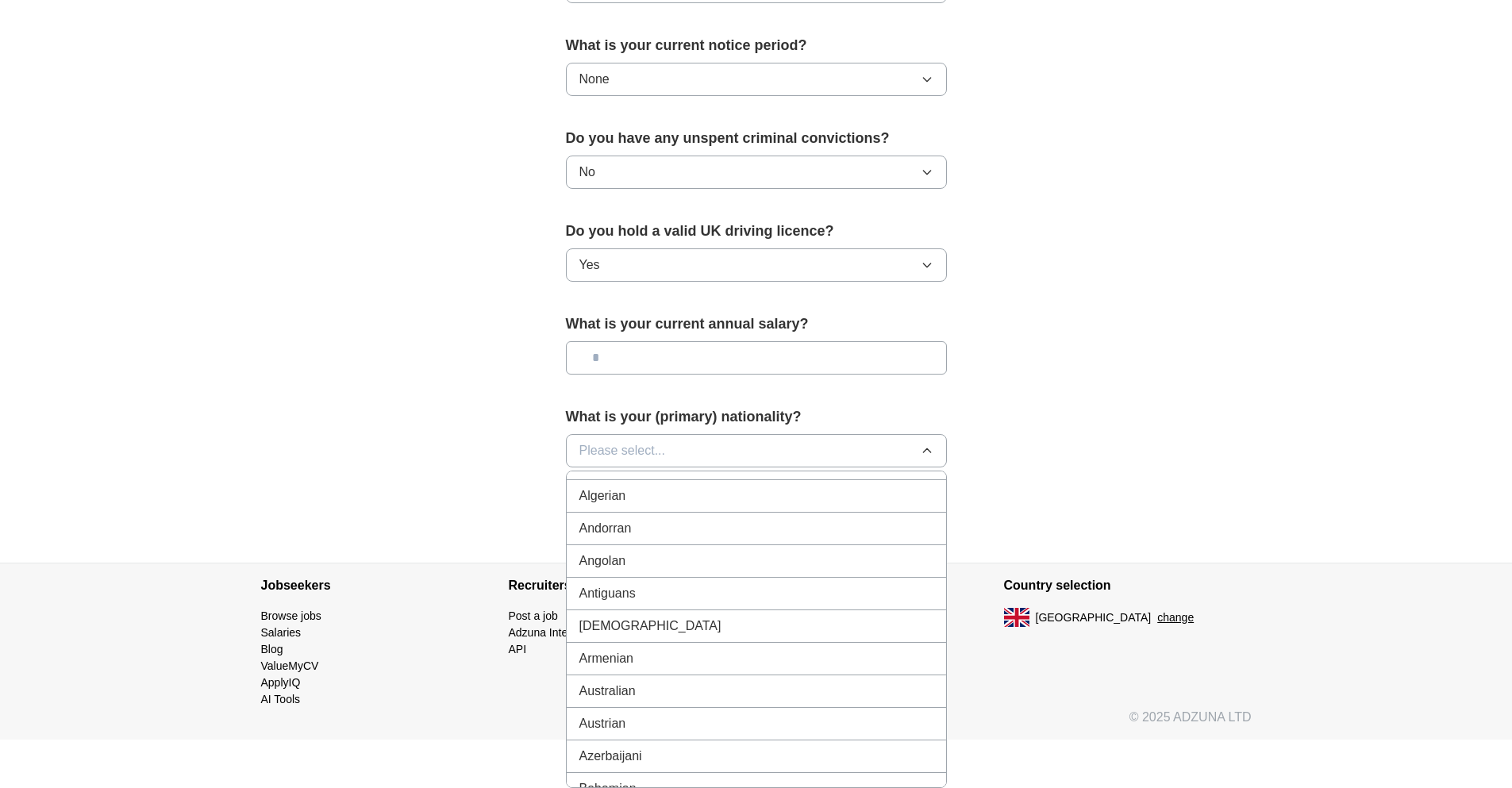
scroll to position [226, 0]
click at [625, 584] on span "Australian" at bounding box center [608, 587] width 57 height 19
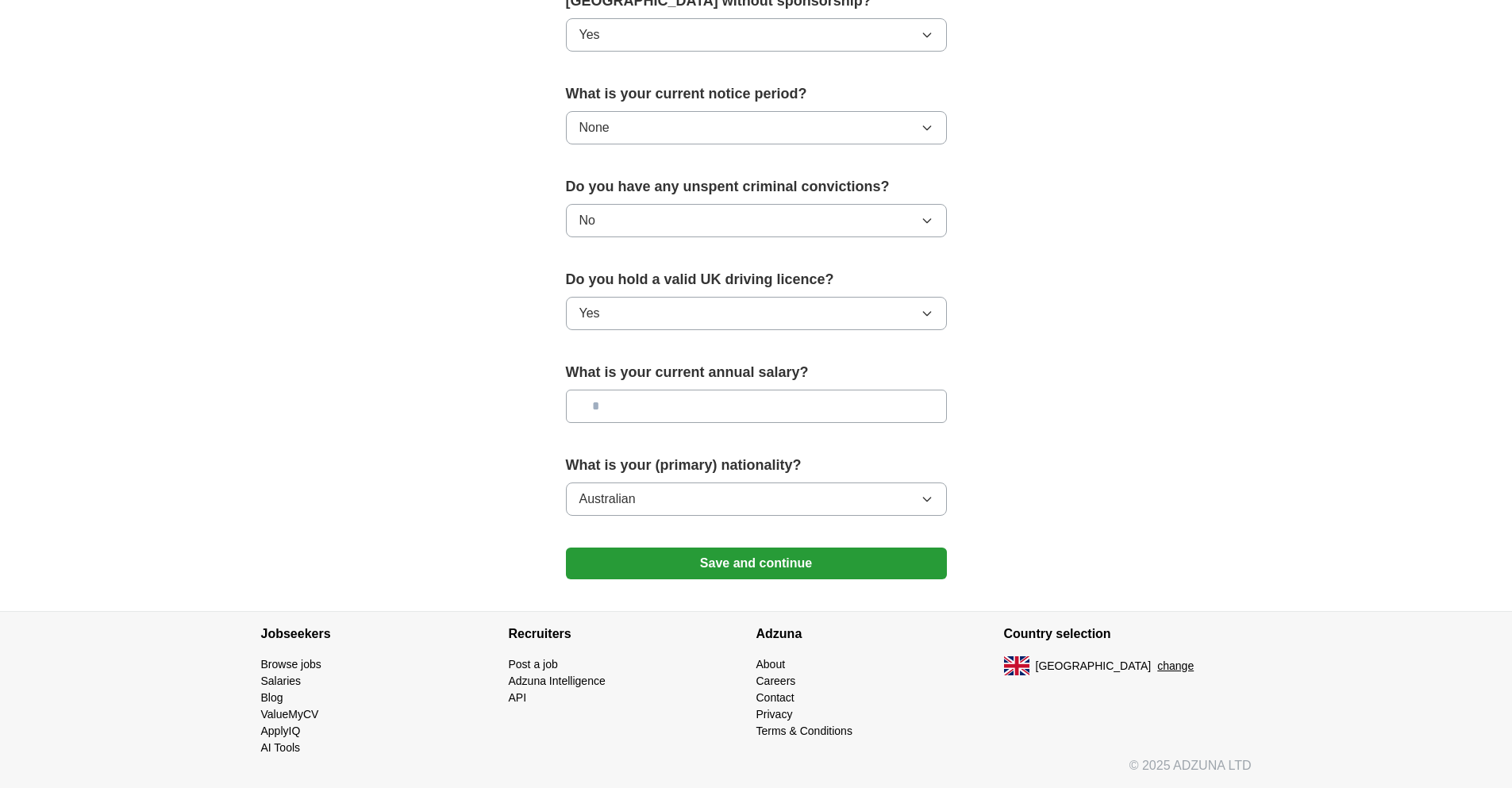
click at [661, 411] on input "text" at bounding box center [756, 406] width 381 height 33
click at [865, 567] on button "Save and continue" at bounding box center [756, 563] width 381 height 32
